Goal: Transaction & Acquisition: Purchase product/service

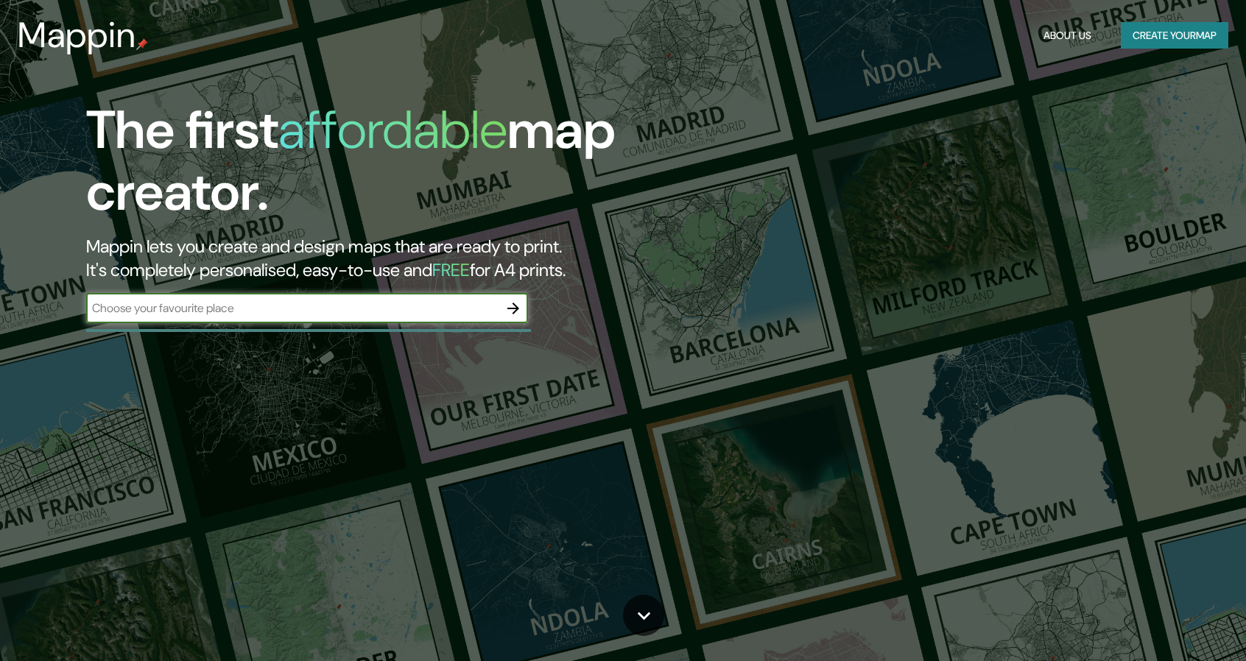
click at [242, 311] on input "text" at bounding box center [292, 308] width 412 height 17
type input "avinguda d'esplugues"
click at [520, 309] on icon "button" at bounding box center [513, 309] width 18 height 18
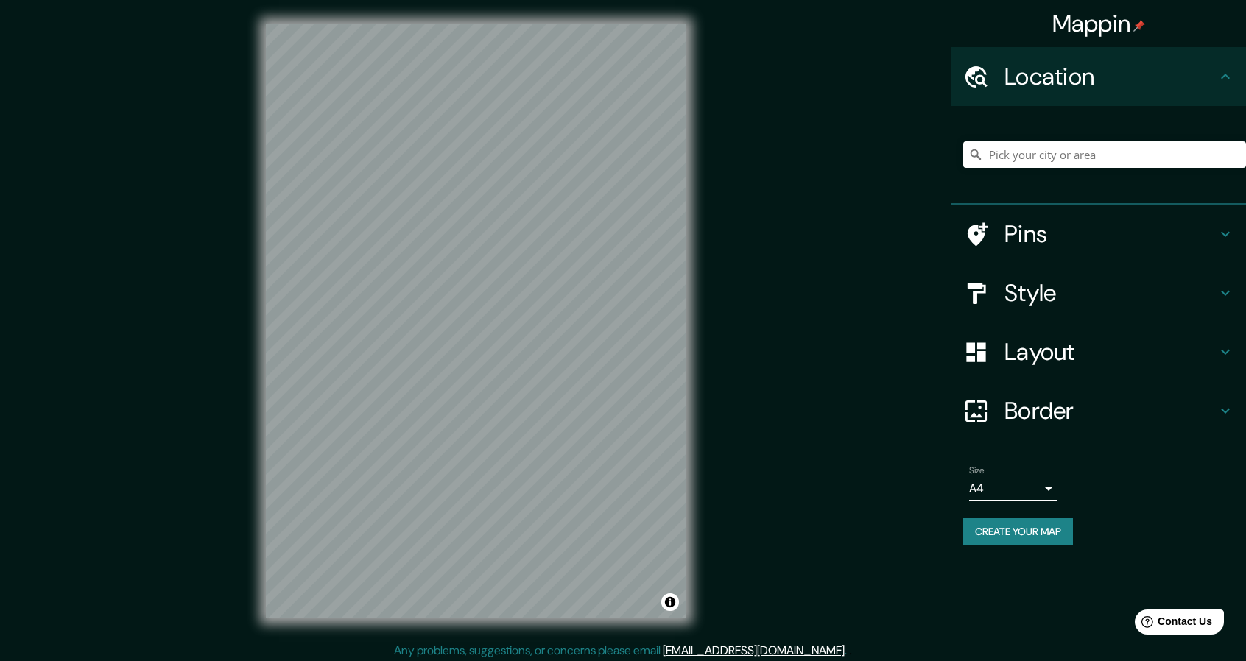
scroll to position [4, 0]
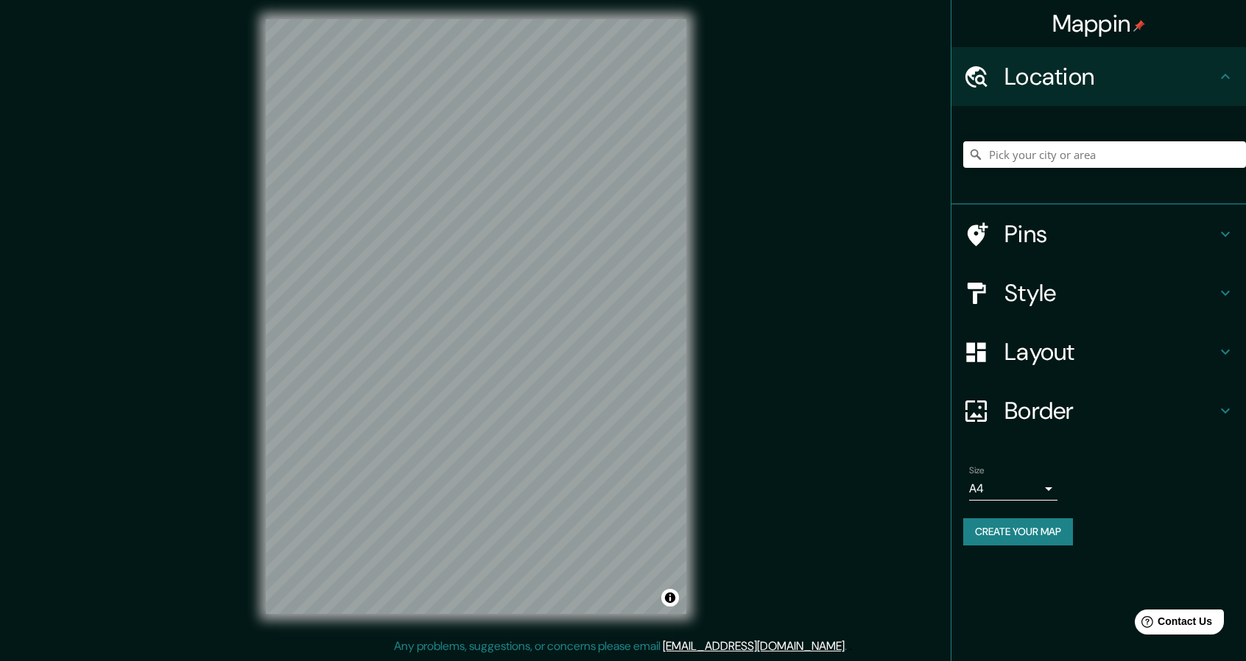
click at [1066, 285] on h4 "Style" at bounding box center [1110, 292] width 212 height 29
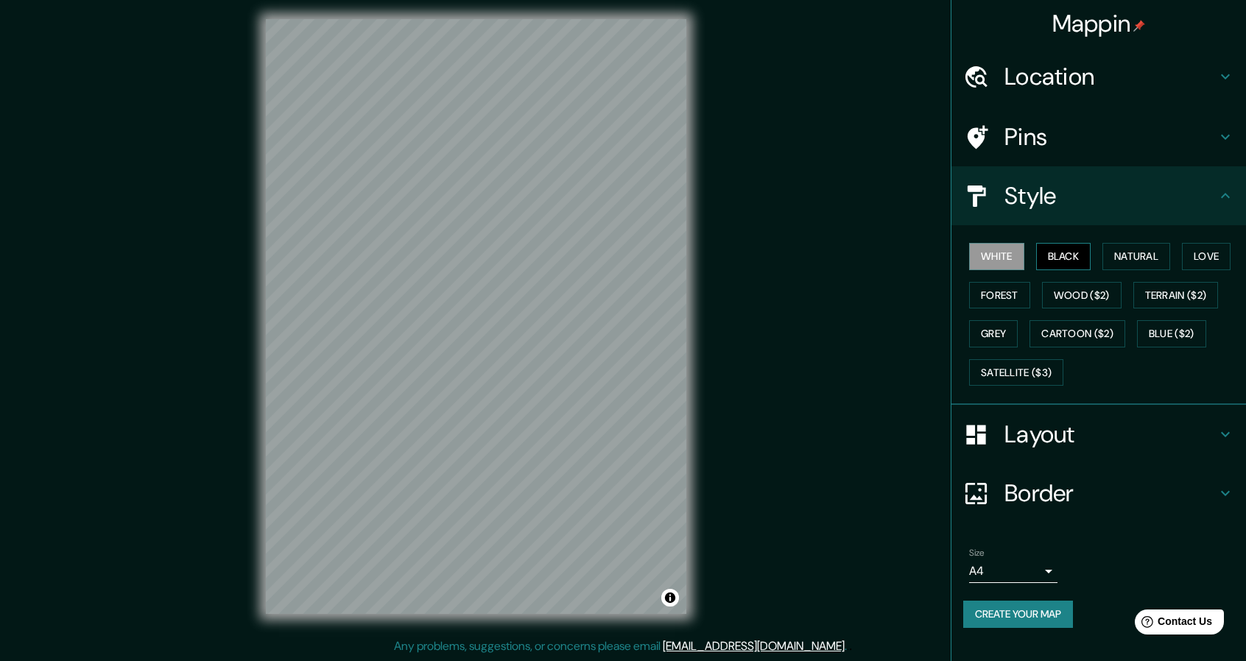
click at [1074, 256] on button "Black" at bounding box center [1063, 256] width 55 height 27
click at [1123, 261] on button "Natural" at bounding box center [1136, 256] width 68 height 27
click at [1004, 258] on button "White" at bounding box center [996, 256] width 55 height 27
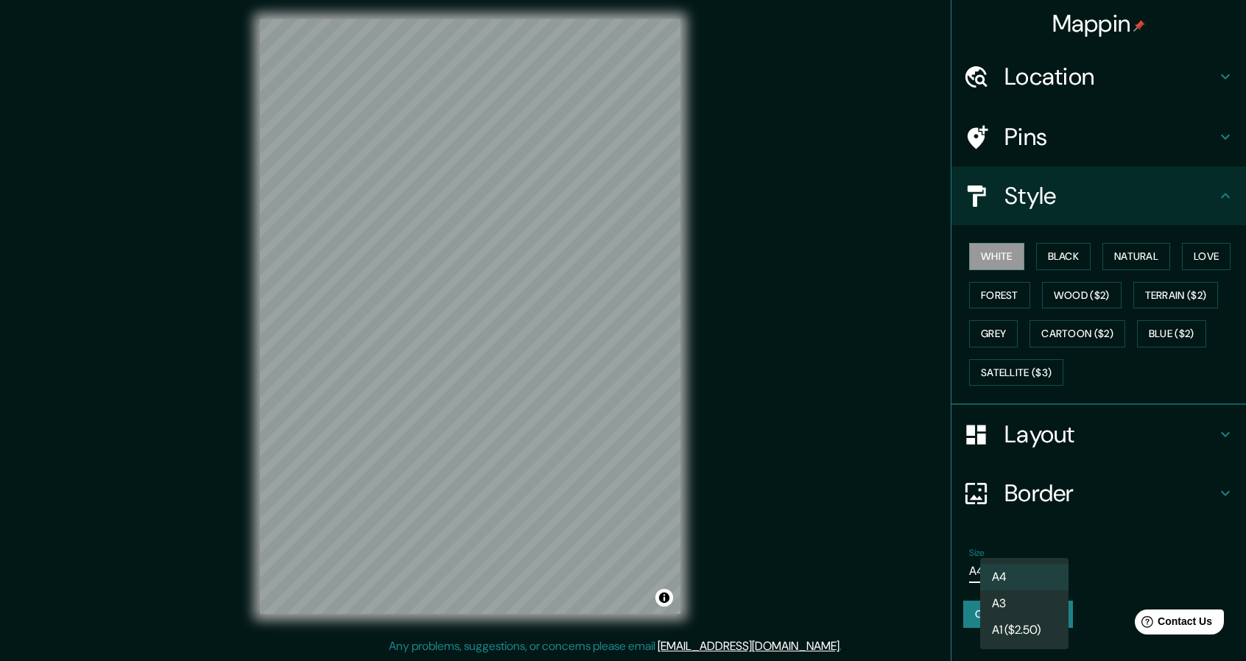
click at [1020, 566] on body "Mappin Location Pins Style White Black Natural Love Forest Wood ($2) Terrain ($…" at bounding box center [623, 326] width 1246 height 661
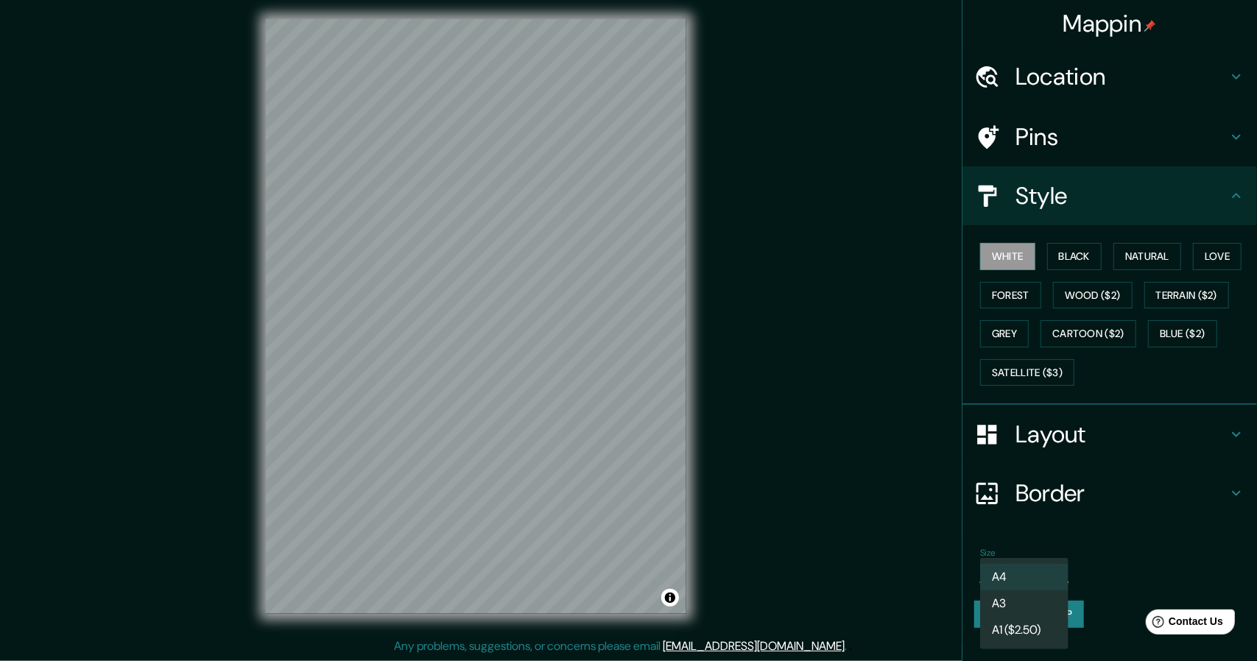
click at [1015, 569] on li "A4" at bounding box center [1024, 577] width 88 height 27
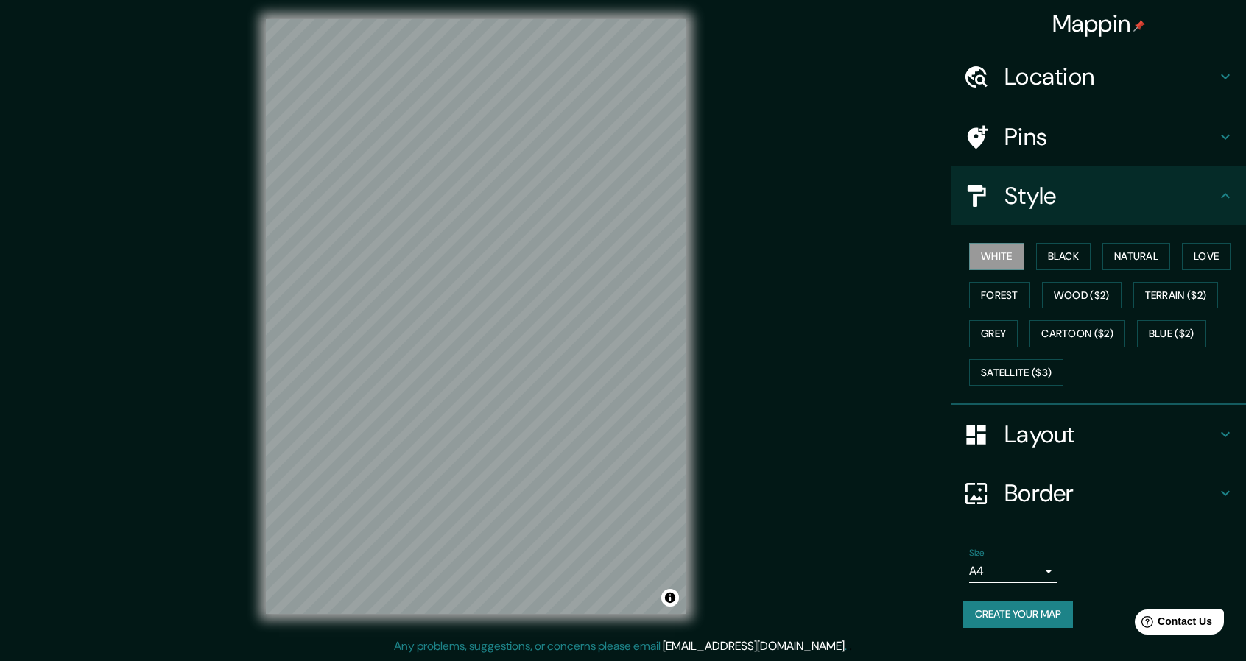
click at [999, 500] on div at bounding box center [983, 494] width 41 height 26
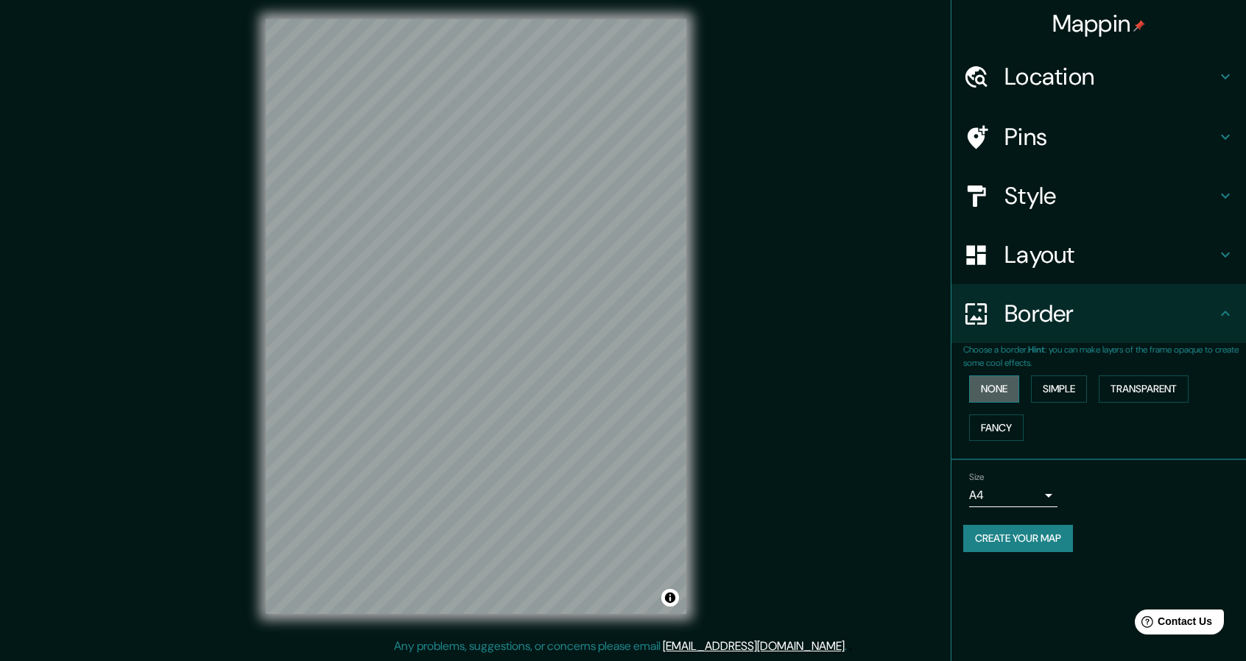
click at [994, 390] on button "None" at bounding box center [994, 389] width 50 height 27
click at [1049, 391] on button "Simple" at bounding box center [1059, 389] width 56 height 27
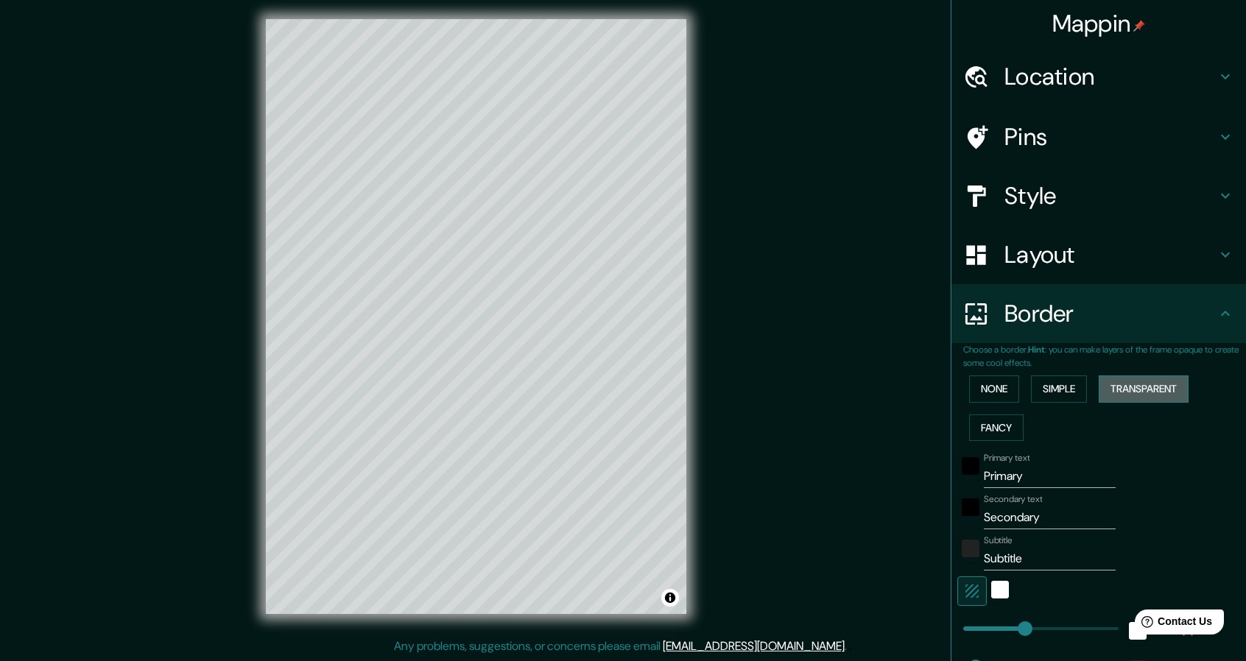
click at [1121, 376] on button "Transparent" at bounding box center [1144, 389] width 90 height 27
click at [987, 391] on button "None" at bounding box center [994, 389] width 50 height 27
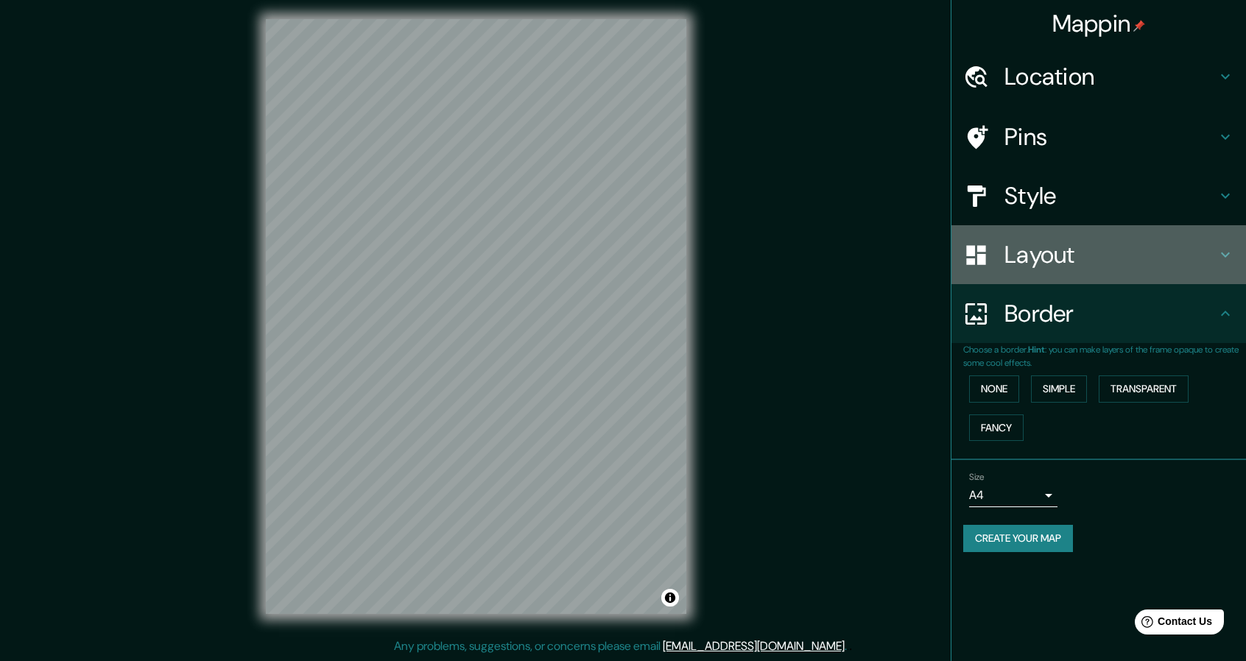
click at [1025, 250] on h4 "Layout" at bounding box center [1110, 254] width 212 height 29
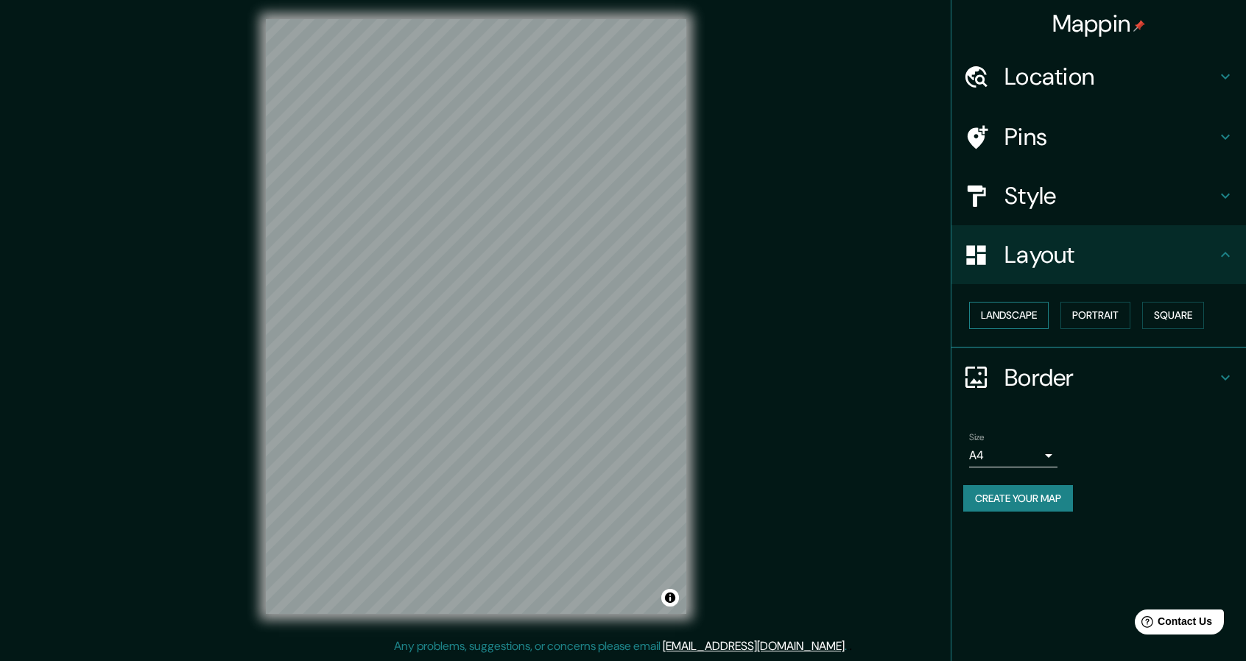
click at [1006, 317] on button "Landscape" at bounding box center [1009, 315] width 80 height 27
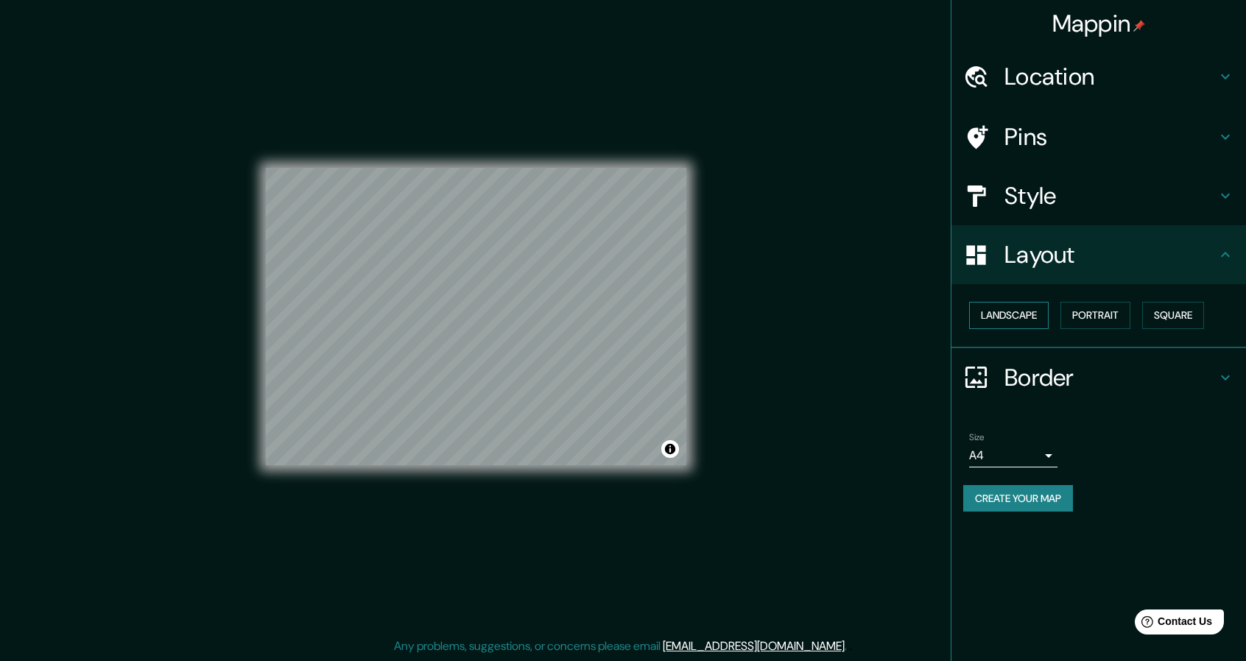
click at [1006, 317] on button "Landscape" at bounding box center [1009, 315] width 80 height 27
click at [1088, 314] on button "Portrait" at bounding box center [1095, 315] width 70 height 27
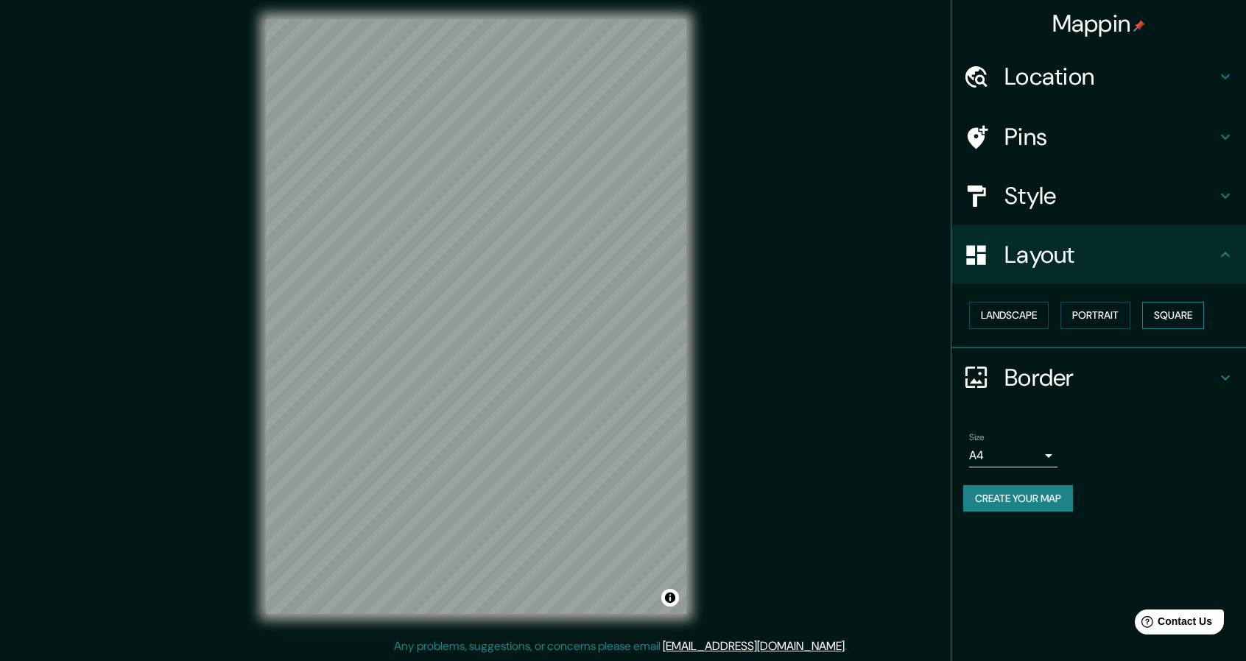
click at [1166, 303] on button "Square" at bounding box center [1173, 315] width 62 height 27
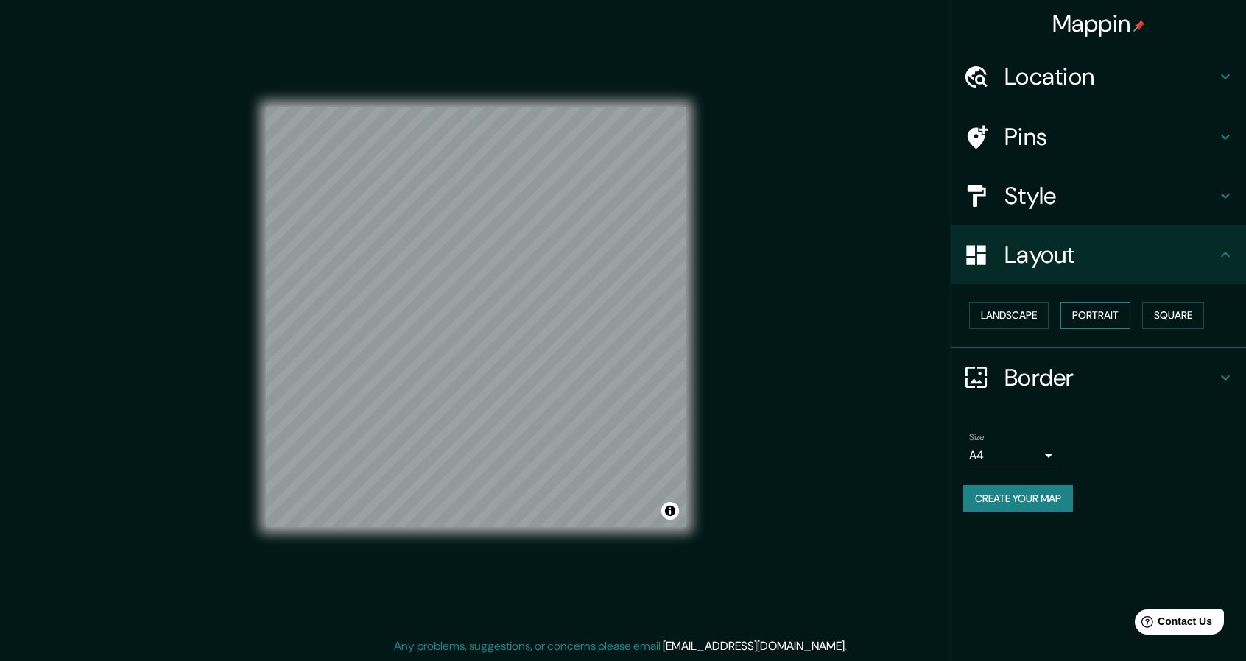
click at [1100, 316] on button "Portrait" at bounding box center [1095, 315] width 70 height 27
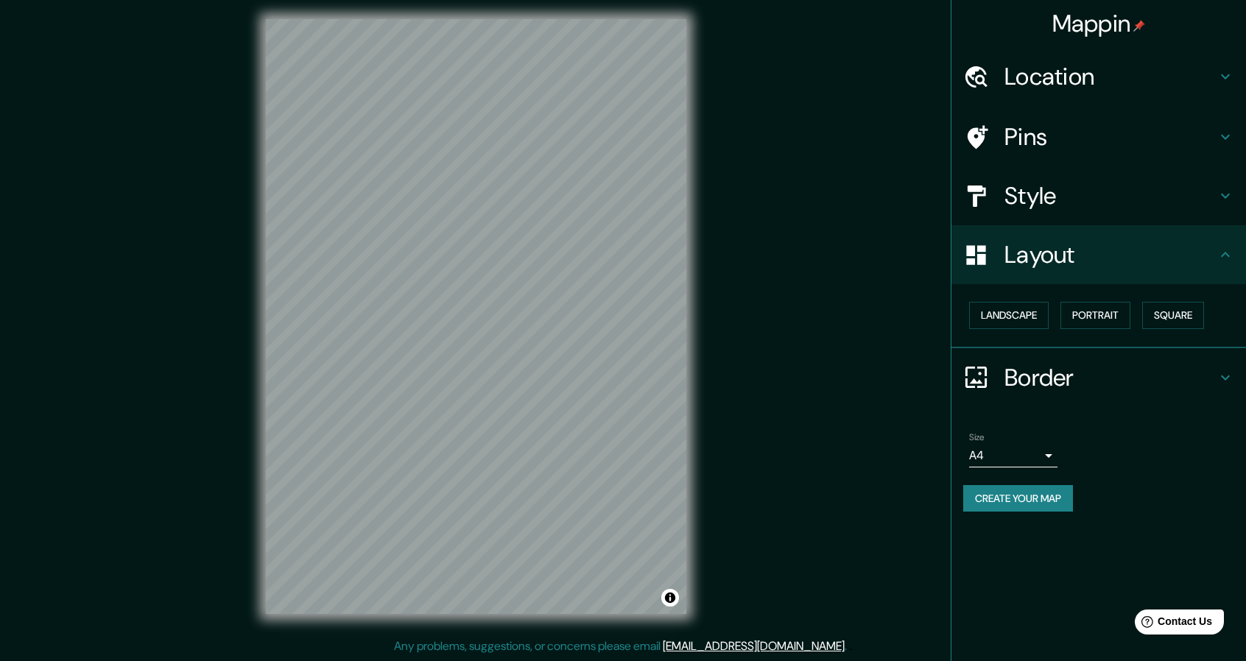
click at [1086, 166] on div "Style" at bounding box center [1098, 195] width 295 height 59
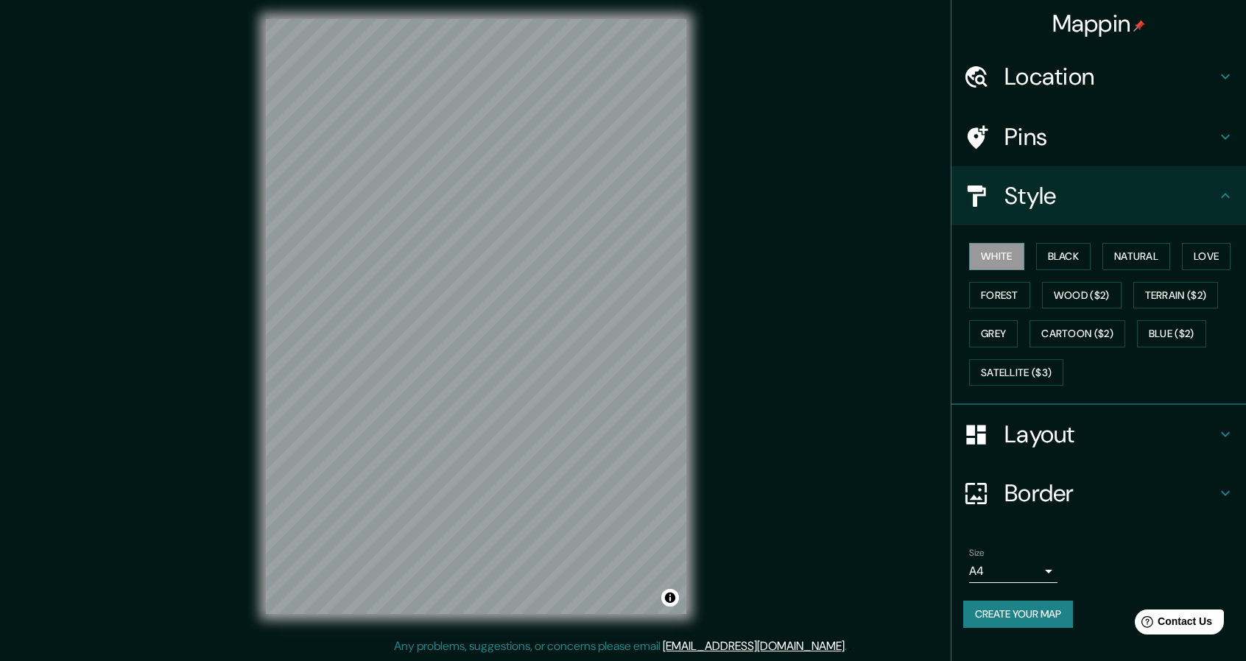
click at [1010, 610] on button "Create your map" at bounding box center [1018, 614] width 110 height 27
click at [1024, 610] on button "Create your map" at bounding box center [1018, 614] width 110 height 27
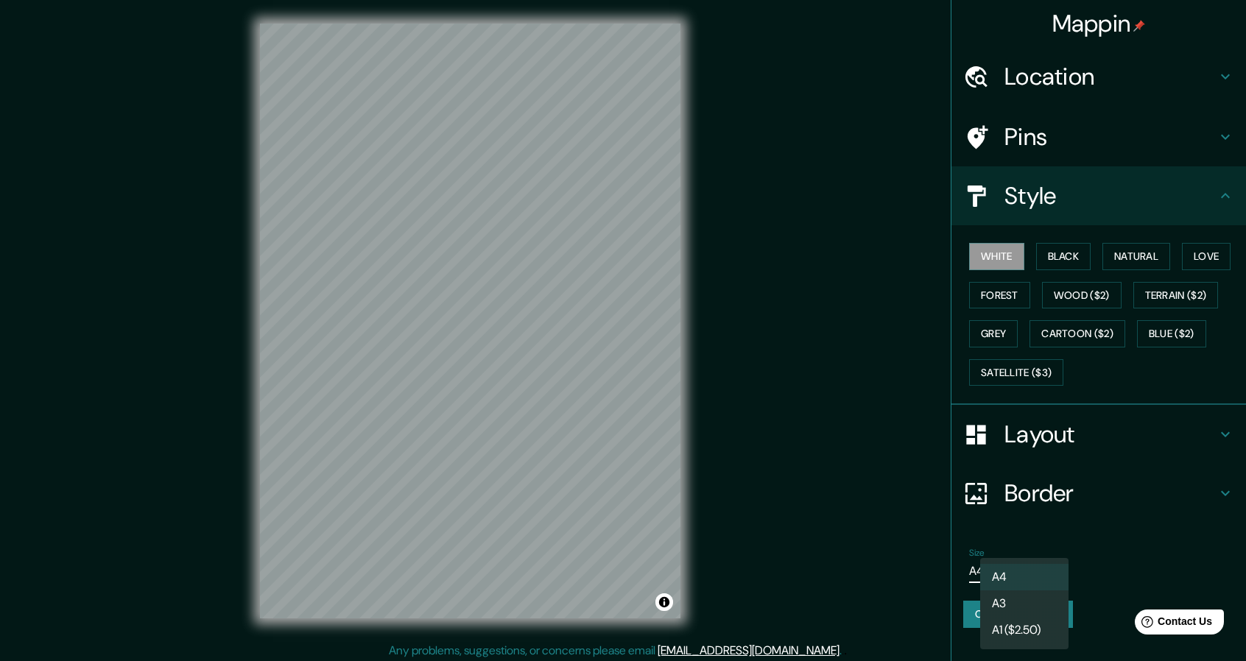
click at [990, 570] on body "Mappin Location Pins Style White Black Natural Love Forest Wood ($2) Terrain ($…" at bounding box center [623, 330] width 1246 height 661
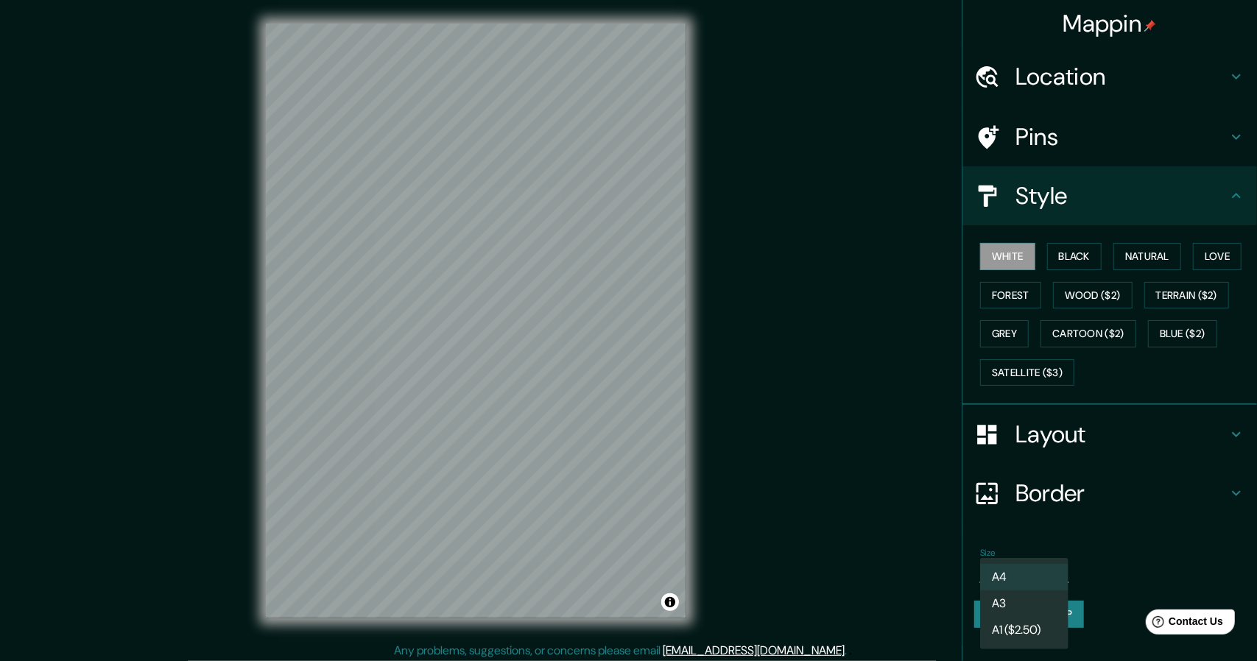
click at [996, 569] on li "A4" at bounding box center [1024, 577] width 88 height 27
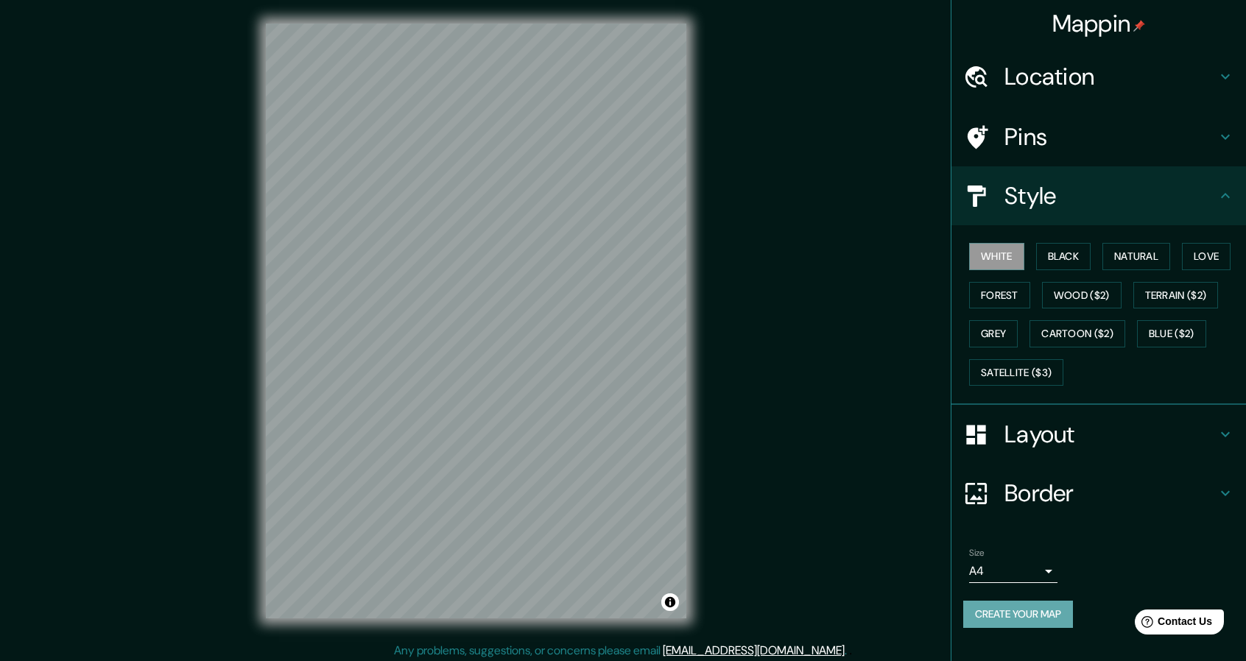
click at [1021, 612] on button "Create your map" at bounding box center [1018, 614] width 110 height 27
click at [1002, 249] on button "White" at bounding box center [996, 256] width 55 height 27
click at [1018, 205] on h4 "Style" at bounding box center [1110, 195] width 212 height 29
click at [1222, 191] on icon at bounding box center [1225, 196] width 18 height 18
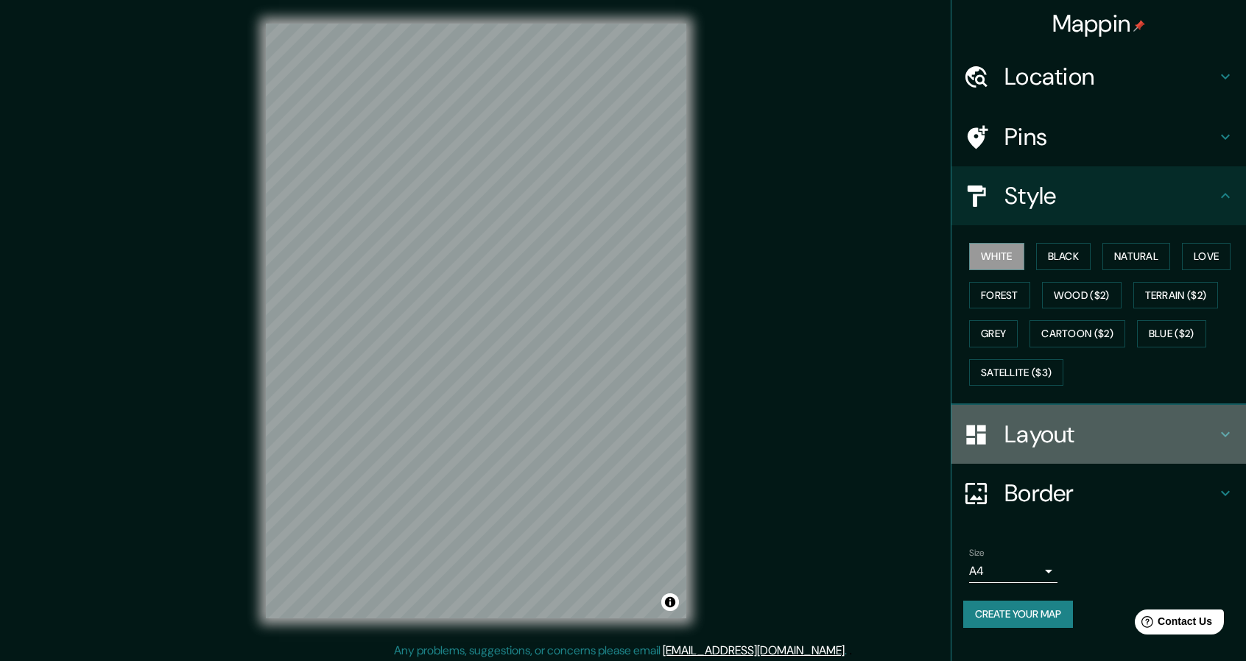
click at [1042, 440] on h4 "Layout" at bounding box center [1110, 434] width 212 height 29
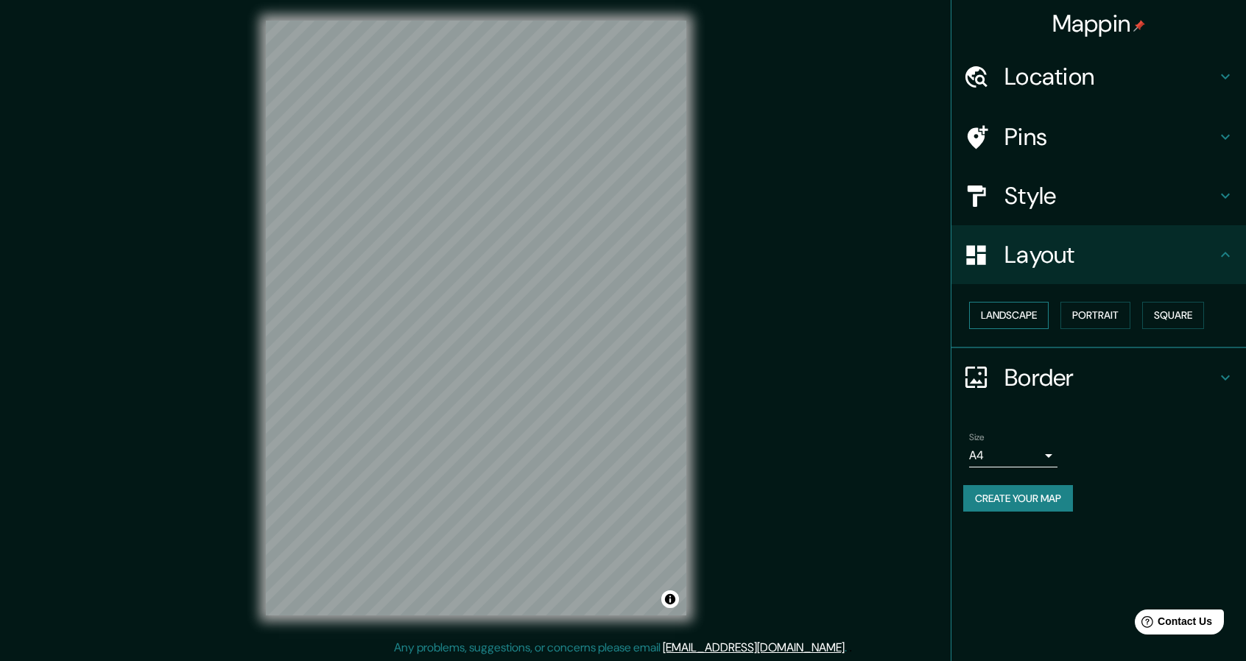
scroll to position [4, 0]
click at [1030, 382] on h4 "Border" at bounding box center [1110, 377] width 212 height 29
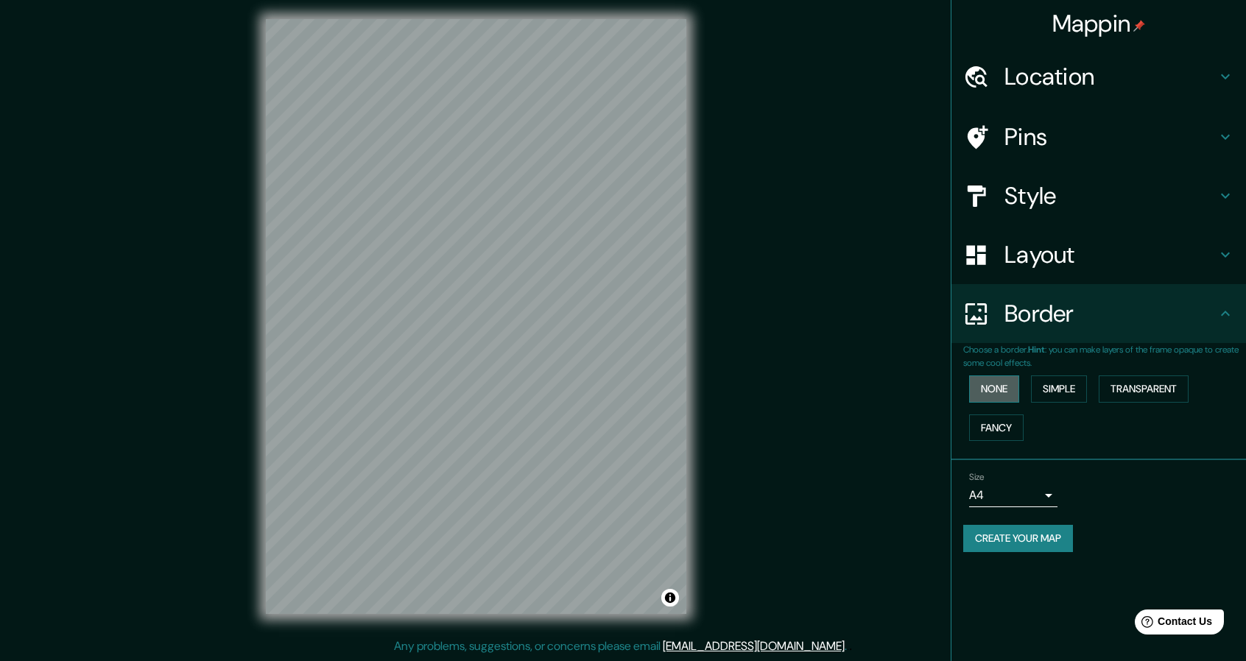
click at [998, 387] on button "None" at bounding box center [994, 389] width 50 height 27
click at [994, 391] on button "None" at bounding box center [994, 389] width 50 height 27
click at [1040, 387] on button "Simple" at bounding box center [1059, 389] width 56 height 27
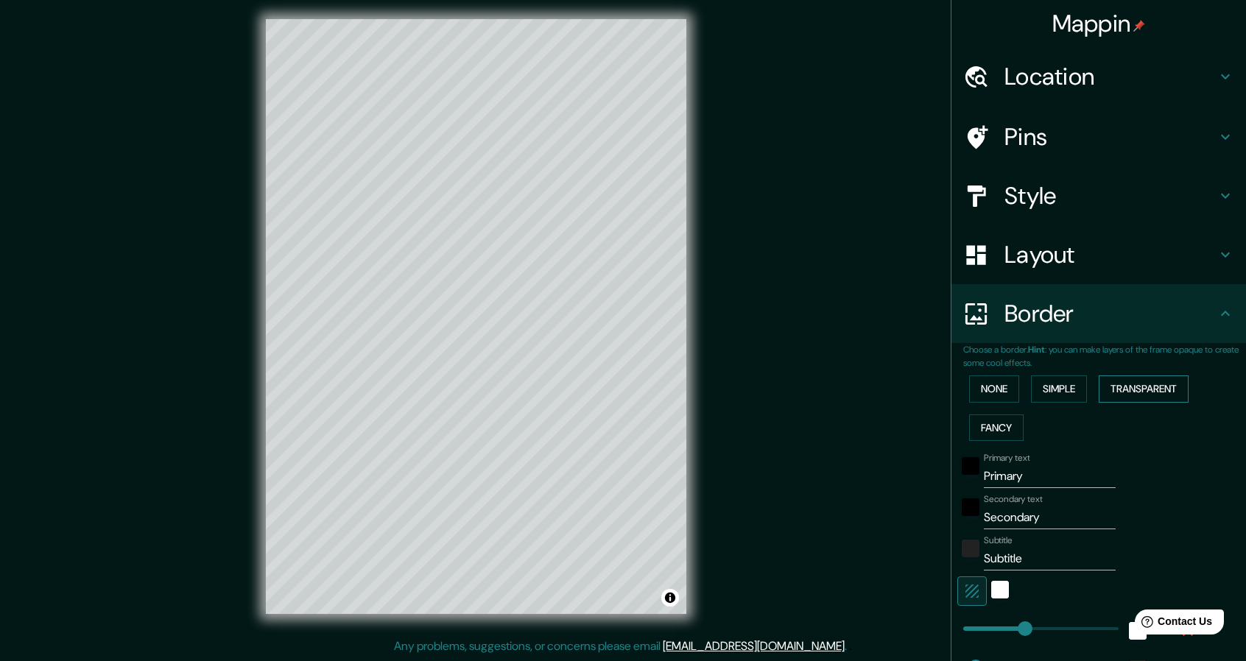
click at [1163, 378] on button "Transparent" at bounding box center [1144, 389] width 90 height 27
click at [969, 385] on button "None" at bounding box center [994, 389] width 50 height 27
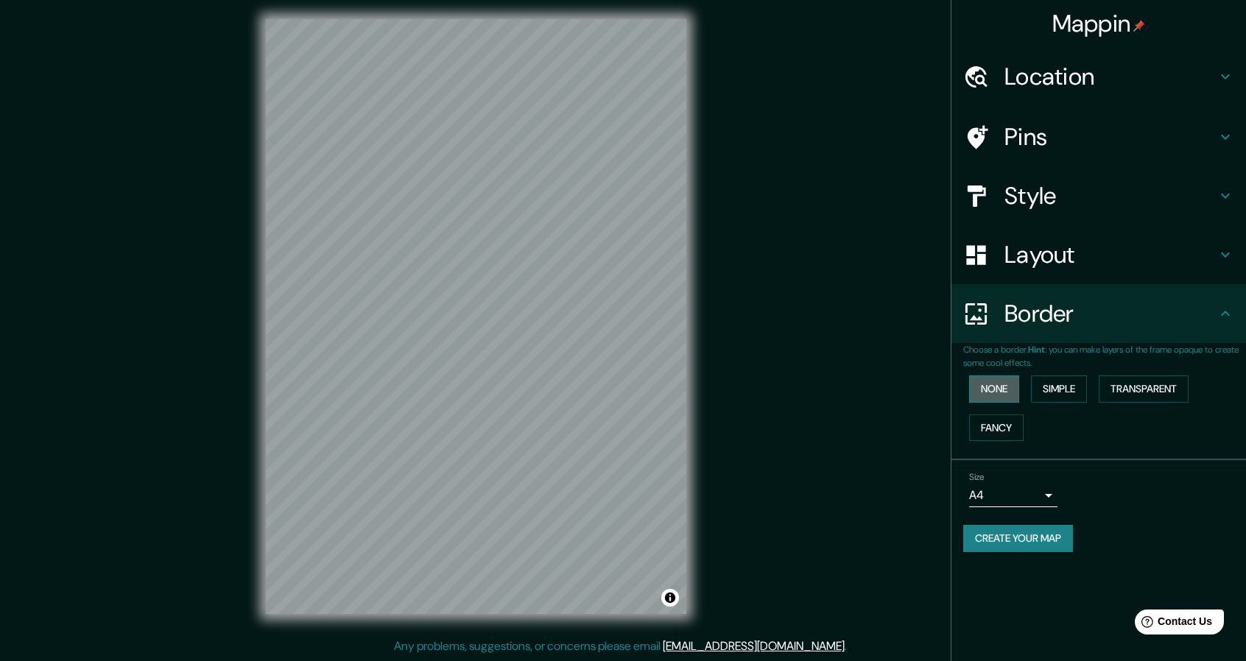
click at [1000, 387] on button "None" at bounding box center [994, 389] width 50 height 27
click at [1013, 250] on h4 "Layout" at bounding box center [1110, 254] width 212 height 29
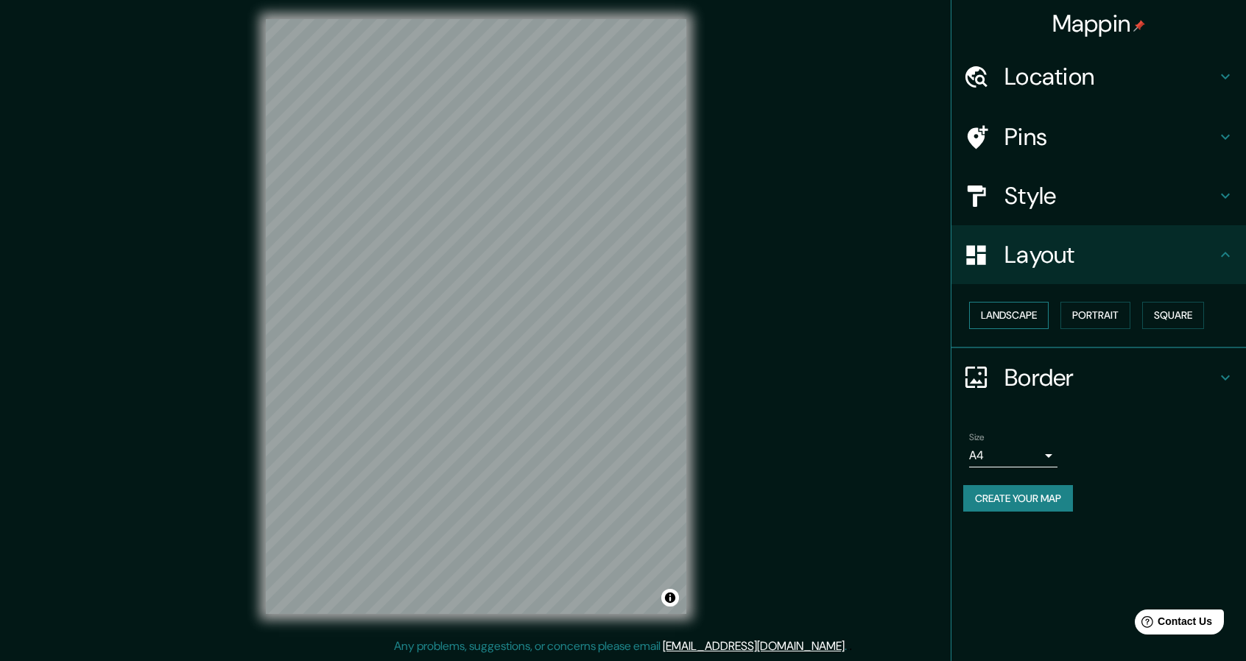
click at [1001, 309] on button "Landscape" at bounding box center [1009, 315] width 80 height 27
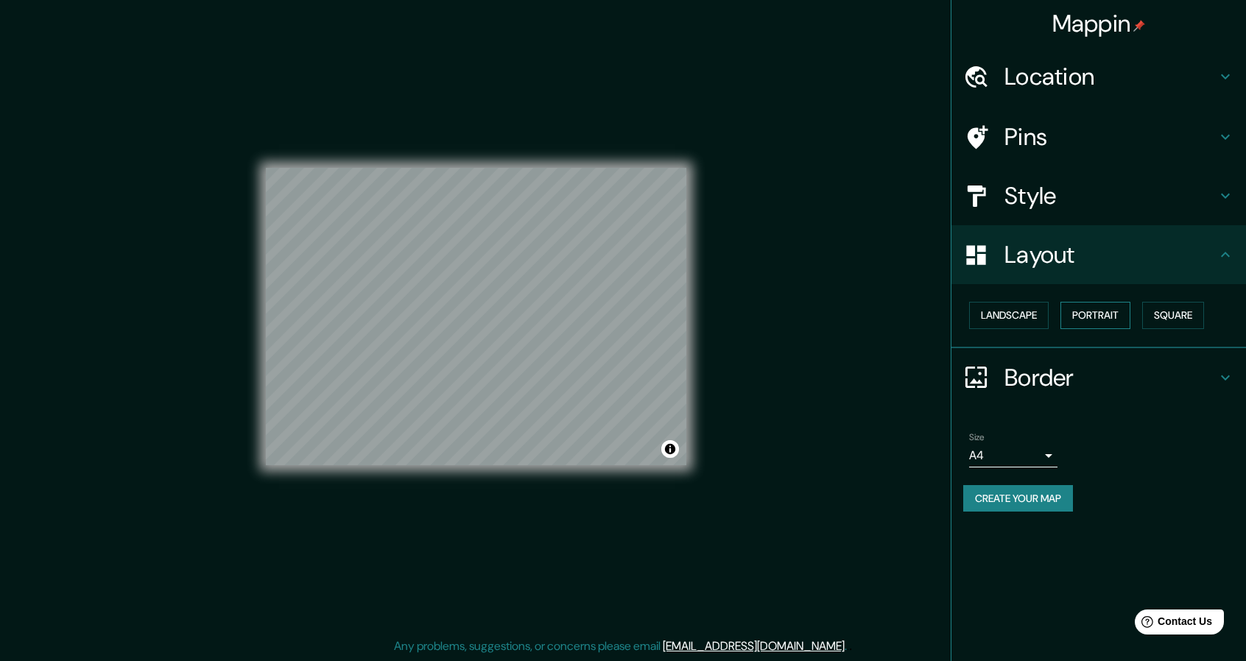
click at [1090, 302] on button "Portrait" at bounding box center [1095, 315] width 70 height 27
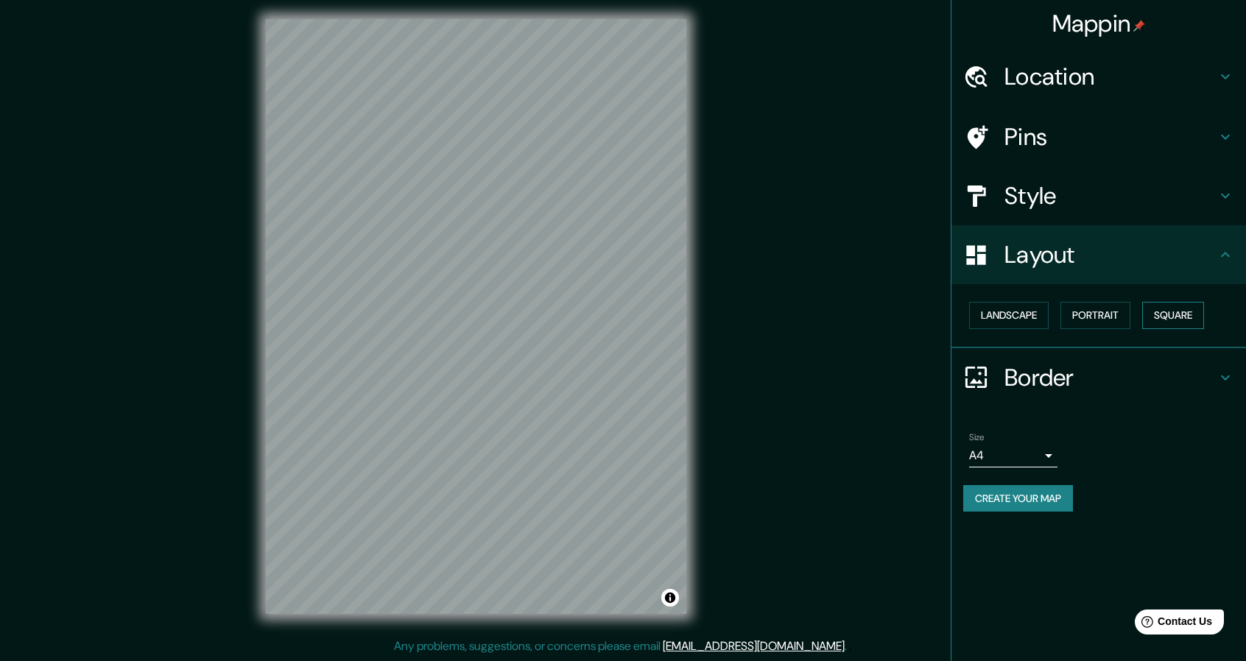
click at [1181, 308] on button "Square" at bounding box center [1173, 315] width 62 height 27
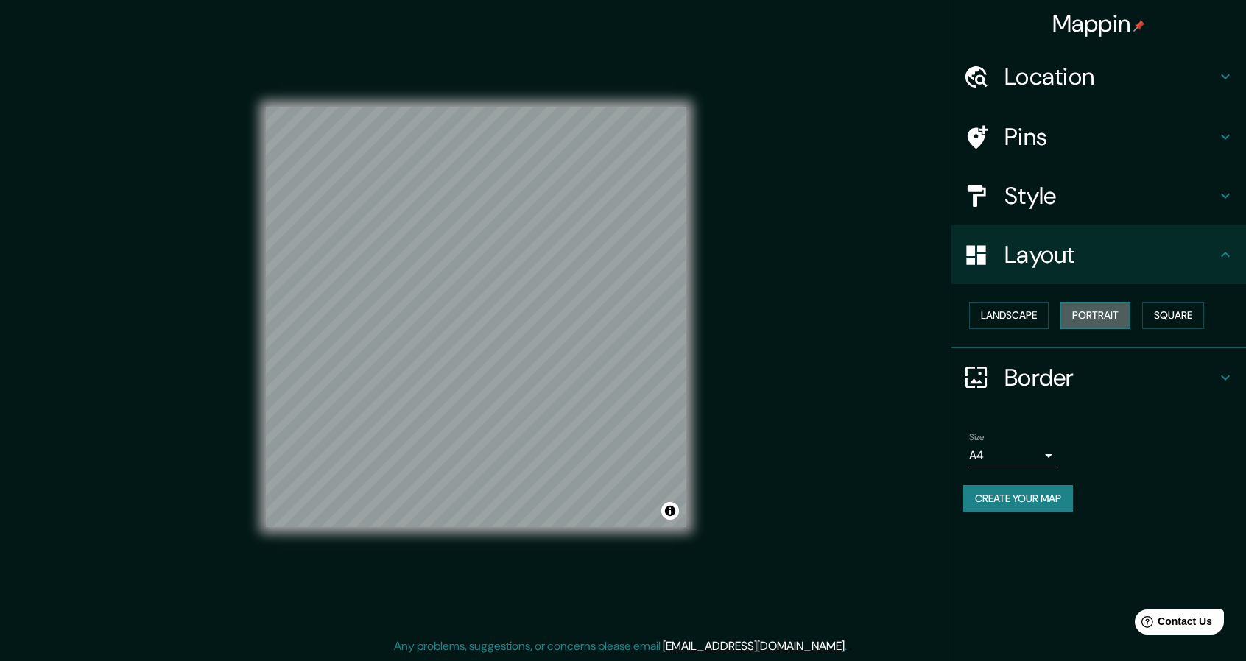
click at [1098, 323] on button "Portrait" at bounding box center [1095, 315] width 70 height 27
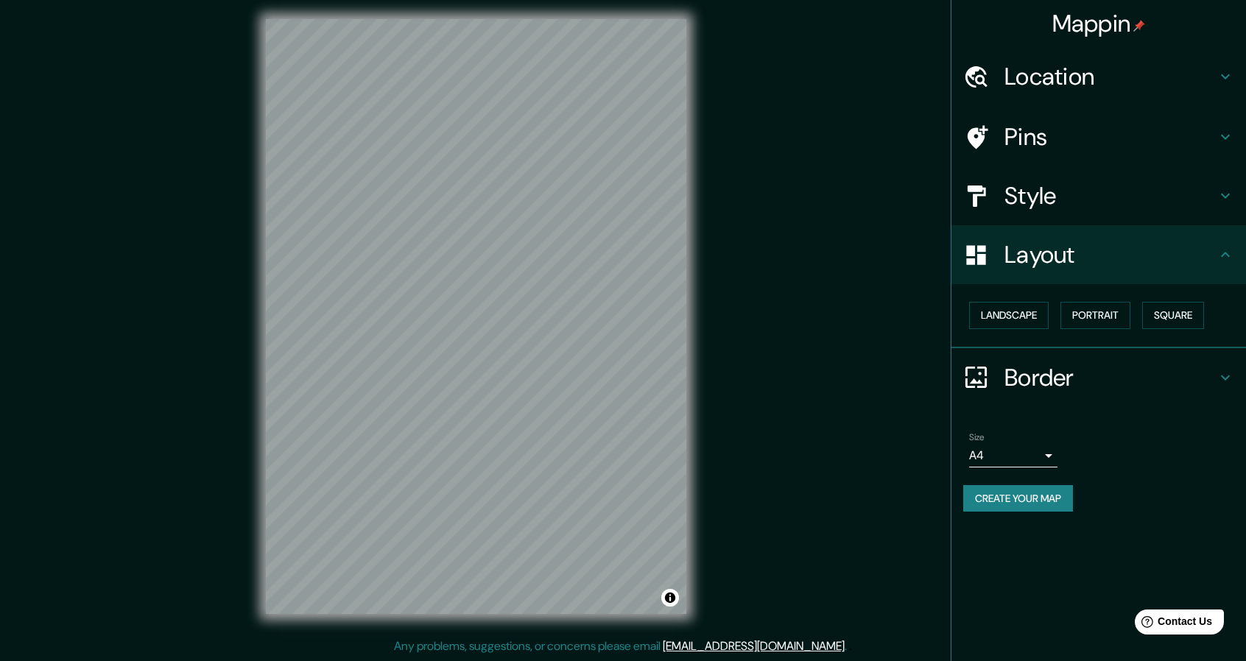
click at [1056, 207] on h4 "Style" at bounding box center [1110, 195] width 212 height 29
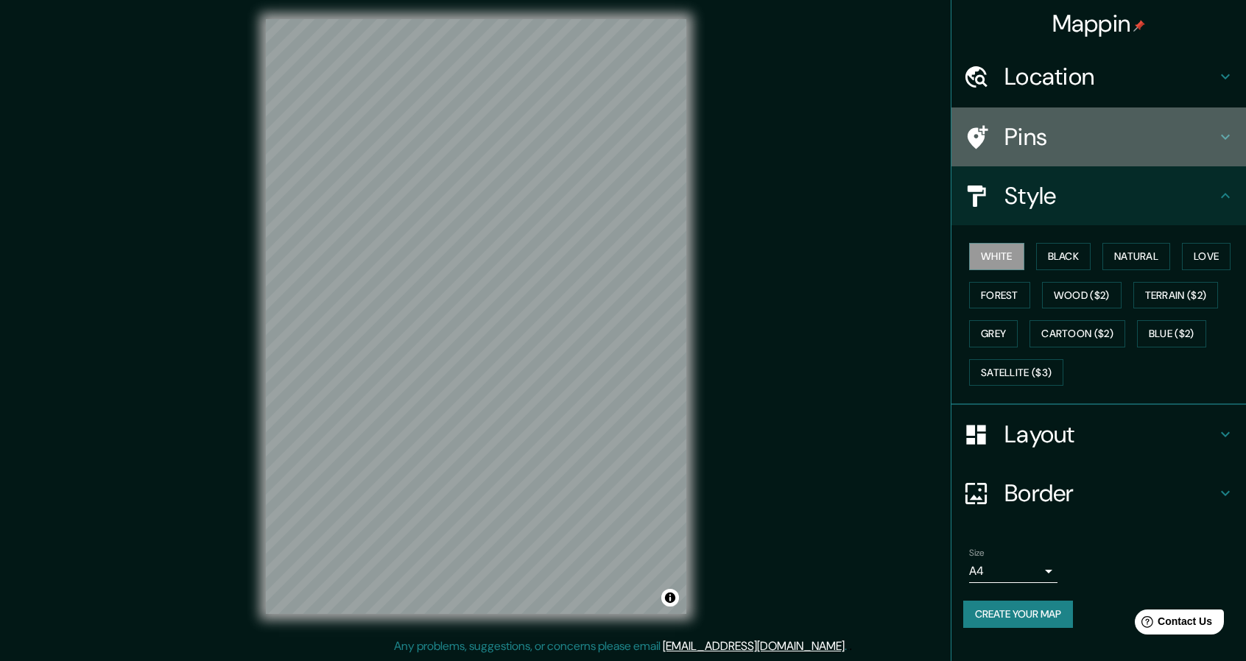
click at [991, 139] on div at bounding box center [983, 137] width 41 height 26
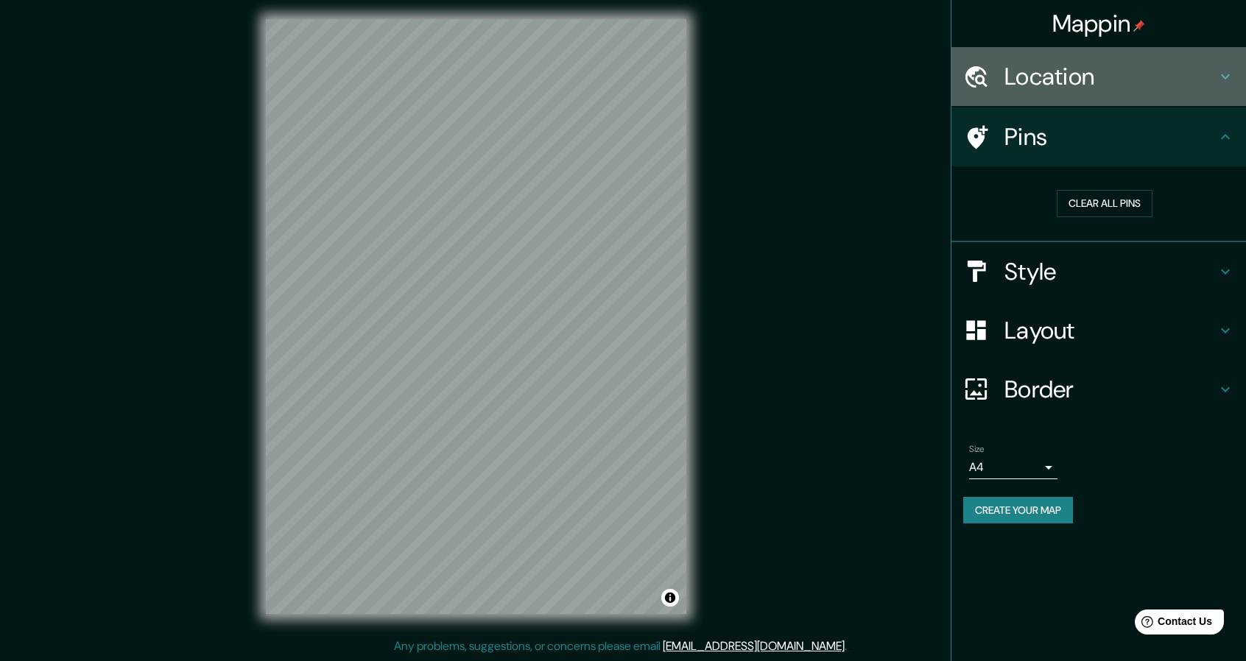
click at [1052, 88] on h4 "Location" at bounding box center [1110, 76] width 212 height 29
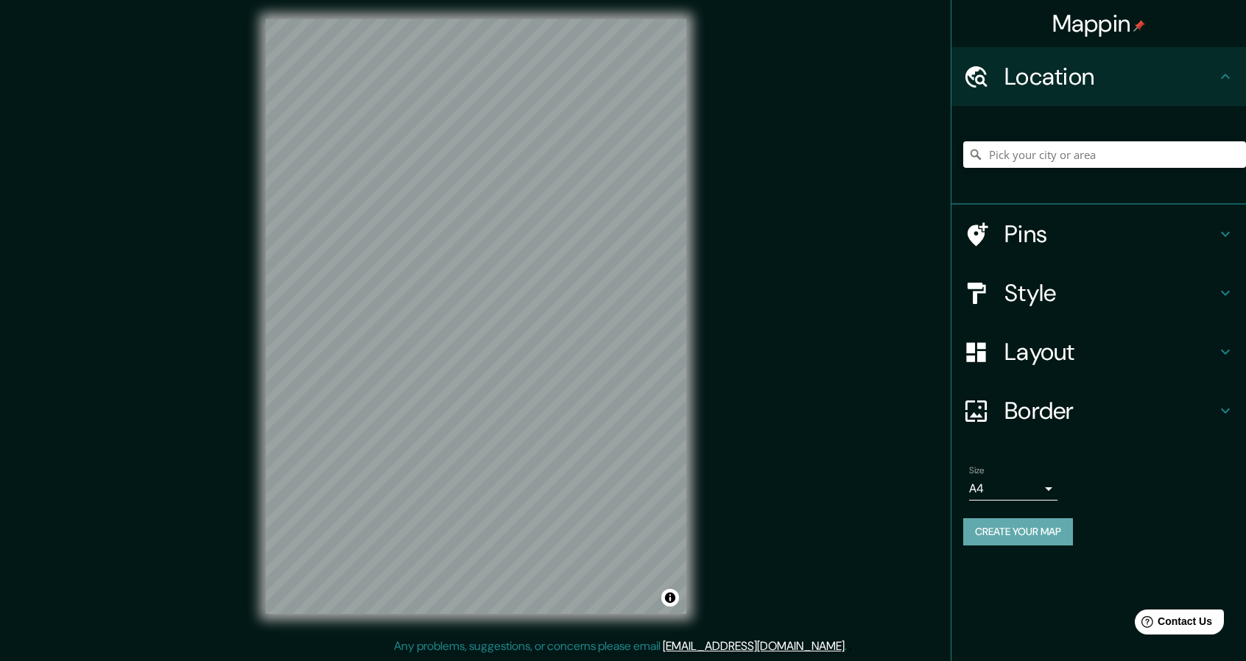
click at [1011, 529] on button "Create your map" at bounding box center [1018, 531] width 110 height 27
click at [1007, 524] on button "Create your map" at bounding box center [1018, 531] width 110 height 27
click at [1092, 149] on input "Pick your city or area" at bounding box center [1104, 154] width 283 height 27
click at [1091, 155] on input "Pick your city or area" at bounding box center [1104, 154] width 283 height 27
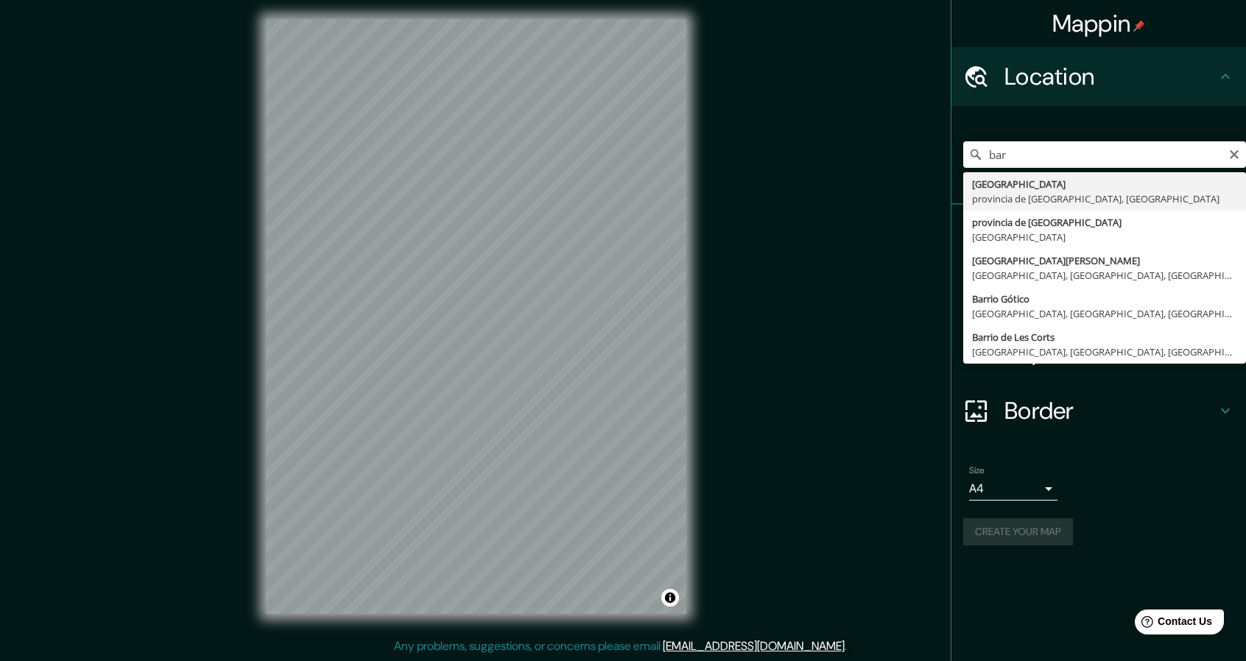
type input "[GEOGRAPHIC_DATA], [GEOGRAPHIC_DATA], [GEOGRAPHIC_DATA]"
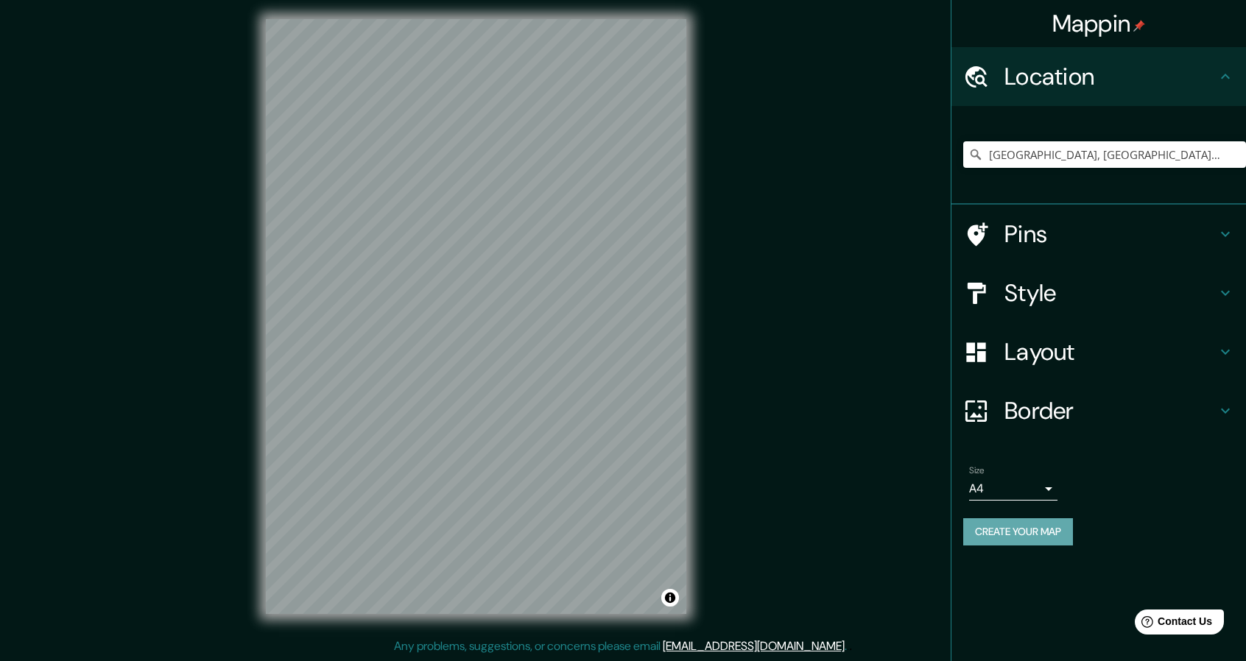
click at [1027, 527] on button "Create your map" at bounding box center [1018, 531] width 110 height 27
click at [786, 211] on div "Mappin Location [GEOGRAPHIC_DATA], [GEOGRAPHIC_DATA], [GEOGRAPHIC_DATA] Pins St…" at bounding box center [623, 329] width 1246 height 666
